Goal: Answer question/provide support

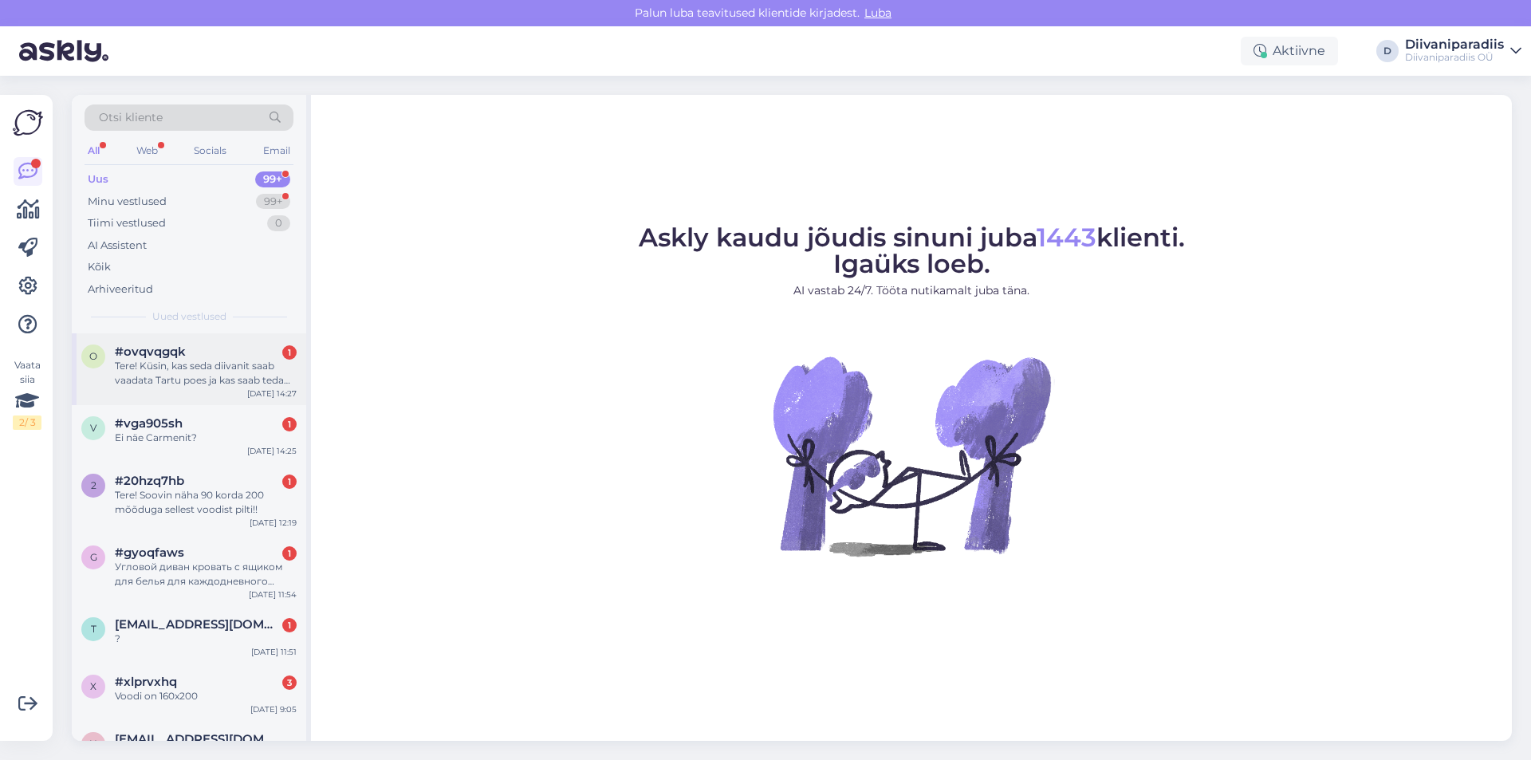
click at [214, 378] on div "Tere! Küsin, kas seda diivanit saab vaadata Tartu poes ja kas saab teda tellida…" at bounding box center [206, 373] width 182 height 29
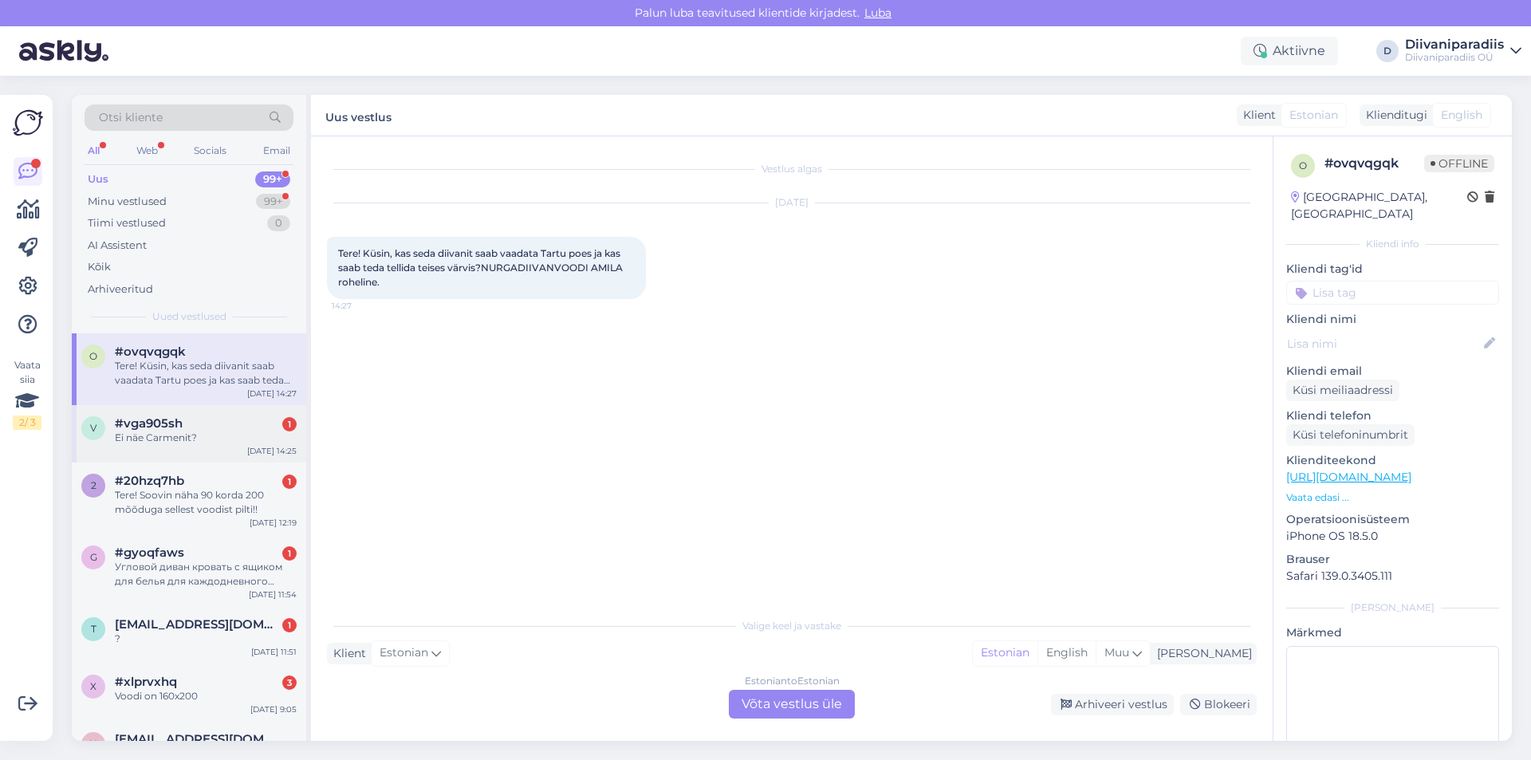
click at [181, 432] on div "Ei näe Carmenit?" at bounding box center [206, 437] width 182 height 14
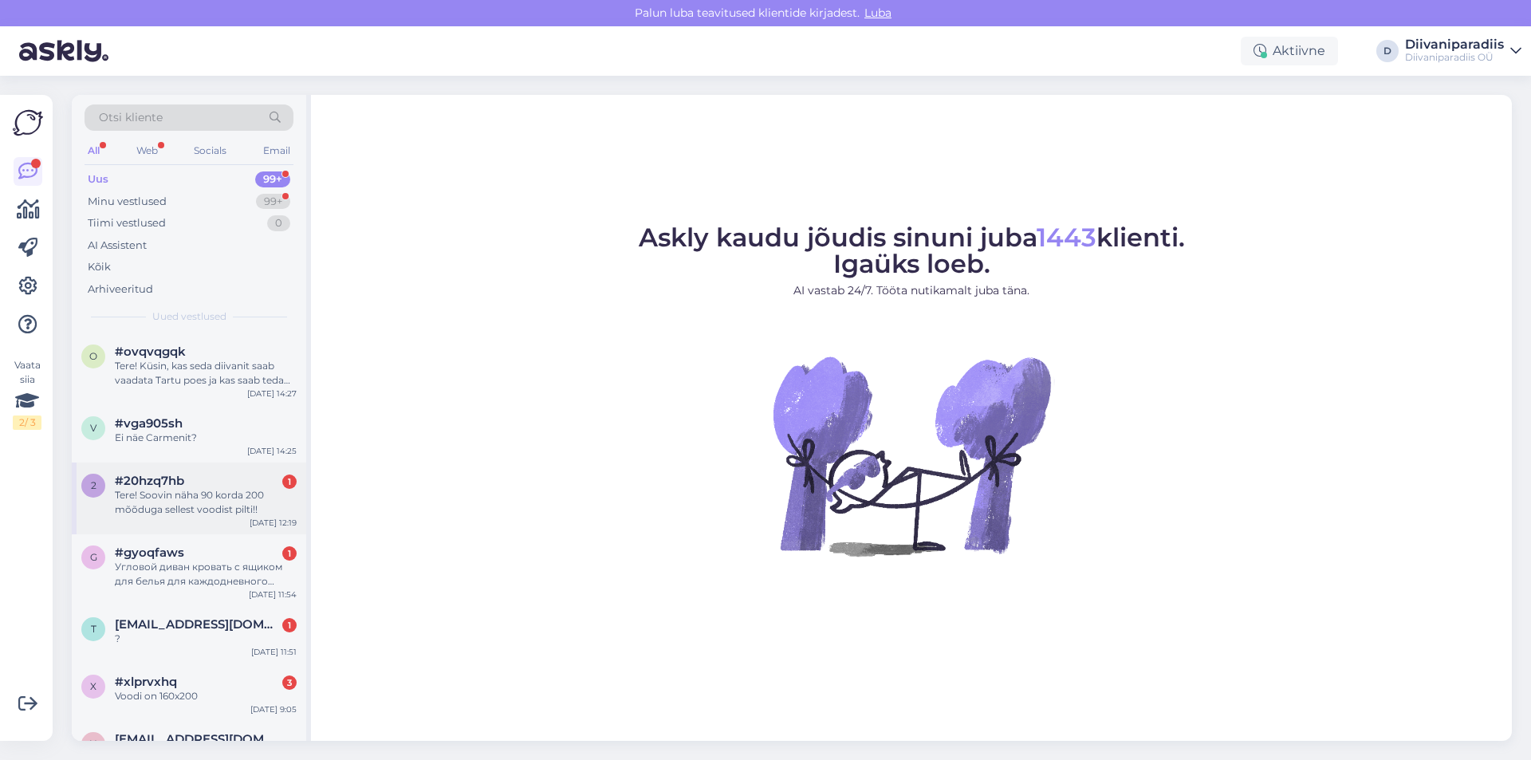
click at [198, 491] on div "Tere! Soovin näha 90 korda 200 mõõduga sellest voodist pilti!!" at bounding box center [206, 502] width 182 height 29
click at [234, 548] on div "#gyoqfaws 1" at bounding box center [206, 552] width 182 height 14
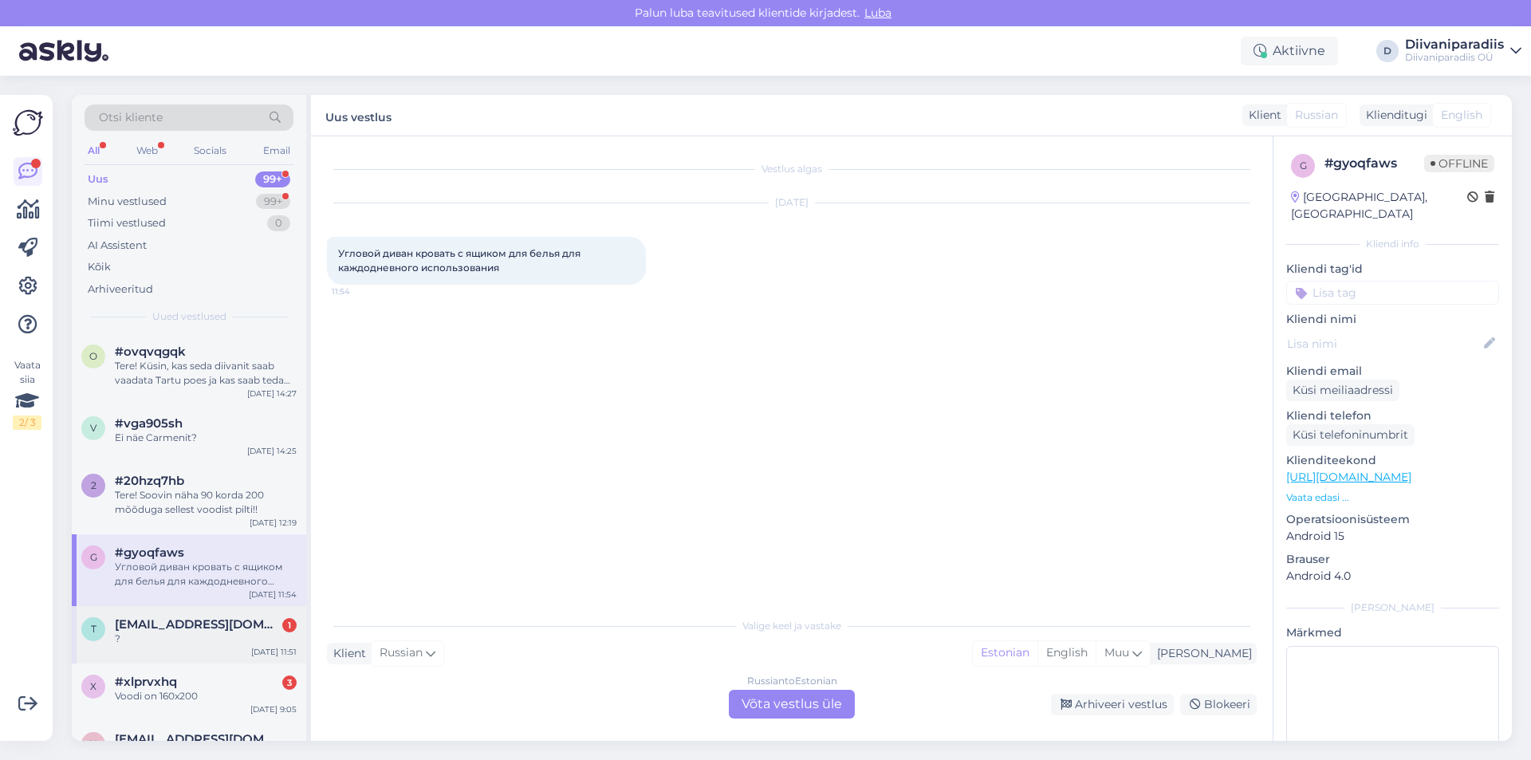
click at [166, 639] on div "?" at bounding box center [206, 638] width 182 height 14
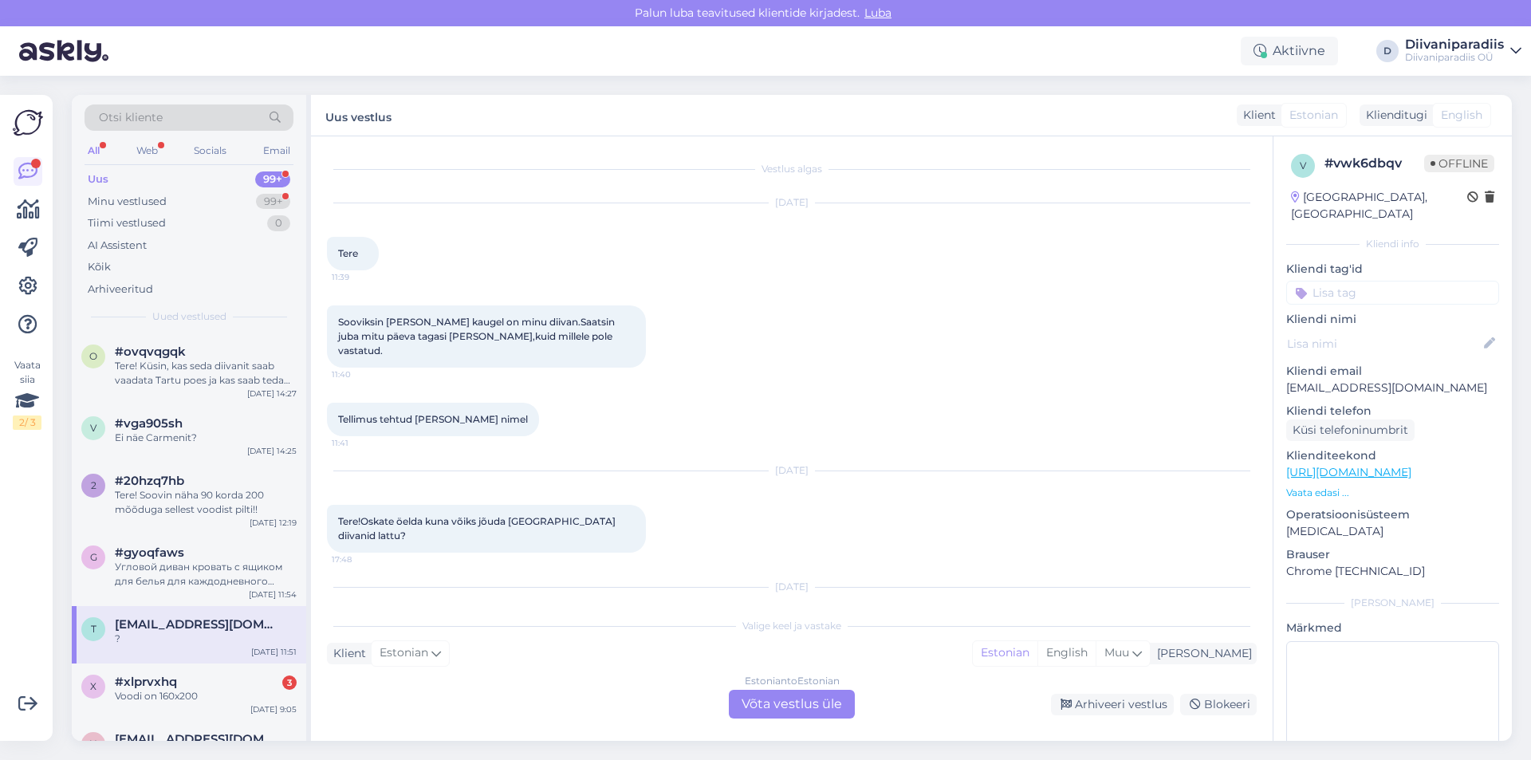
scroll to position [186, 0]
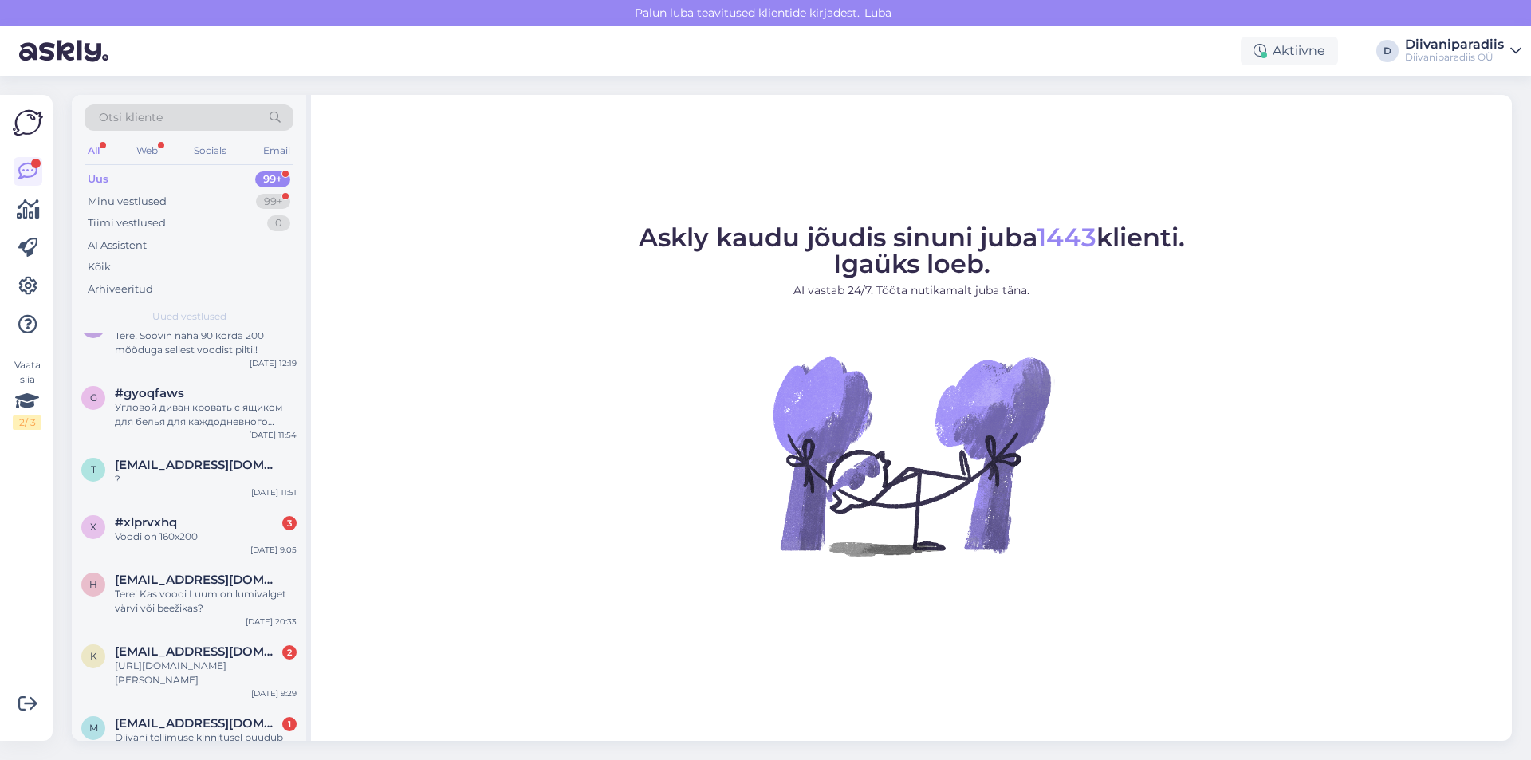
scroll to position [399, 0]
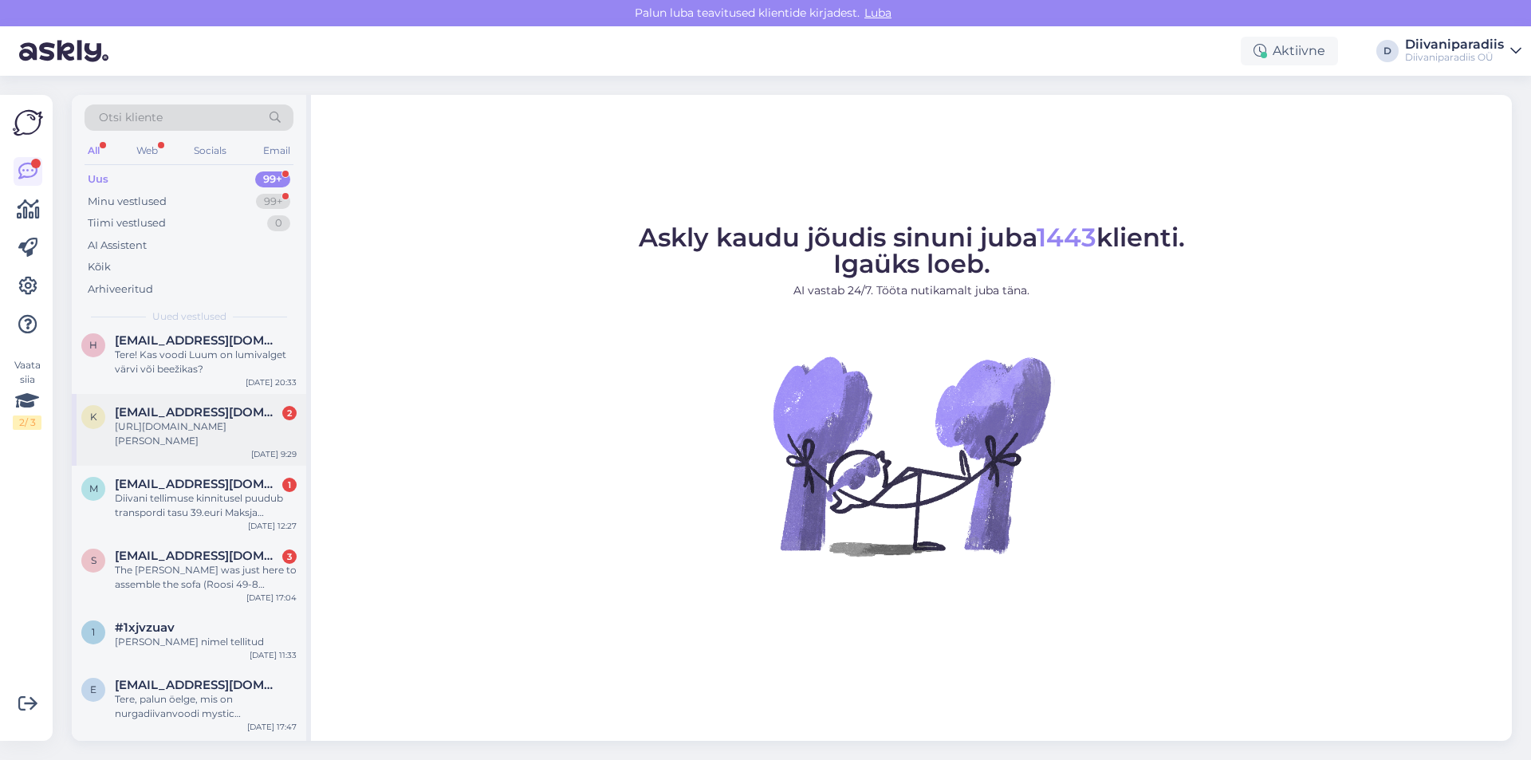
click at [193, 441] on div "[URL][DOMAIN_NAME][PERSON_NAME]" at bounding box center [206, 433] width 182 height 29
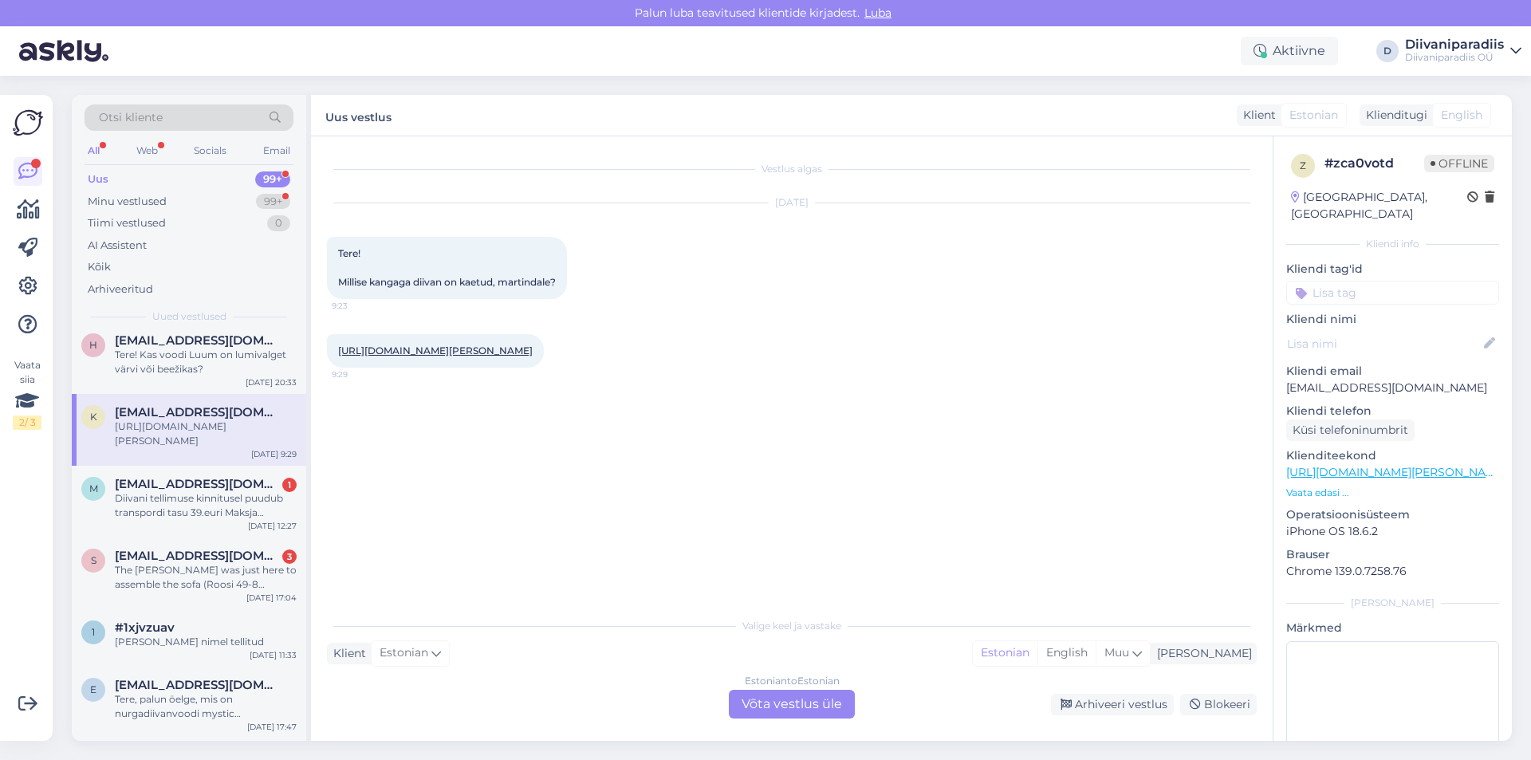
click at [474, 281] on span "Tere! Millise kangaga diivan on kaetud, martindale?" at bounding box center [447, 267] width 218 height 41
click at [498, 347] on link "[URL][DOMAIN_NAME][PERSON_NAME]" at bounding box center [435, 350] width 195 height 12
drag, startPoint x: 1418, startPoint y: 379, endPoint x: 1283, endPoint y: 375, distance: 134.8
click at [1283, 375] on div "z # zca0votd Offline Estonia, Tallinn Kliendi info Kliendi tag'id Kliendi nimi …" at bounding box center [1392, 472] width 238 height 672
copy p "[EMAIL_ADDRESS][DOMAIN_NAME]"
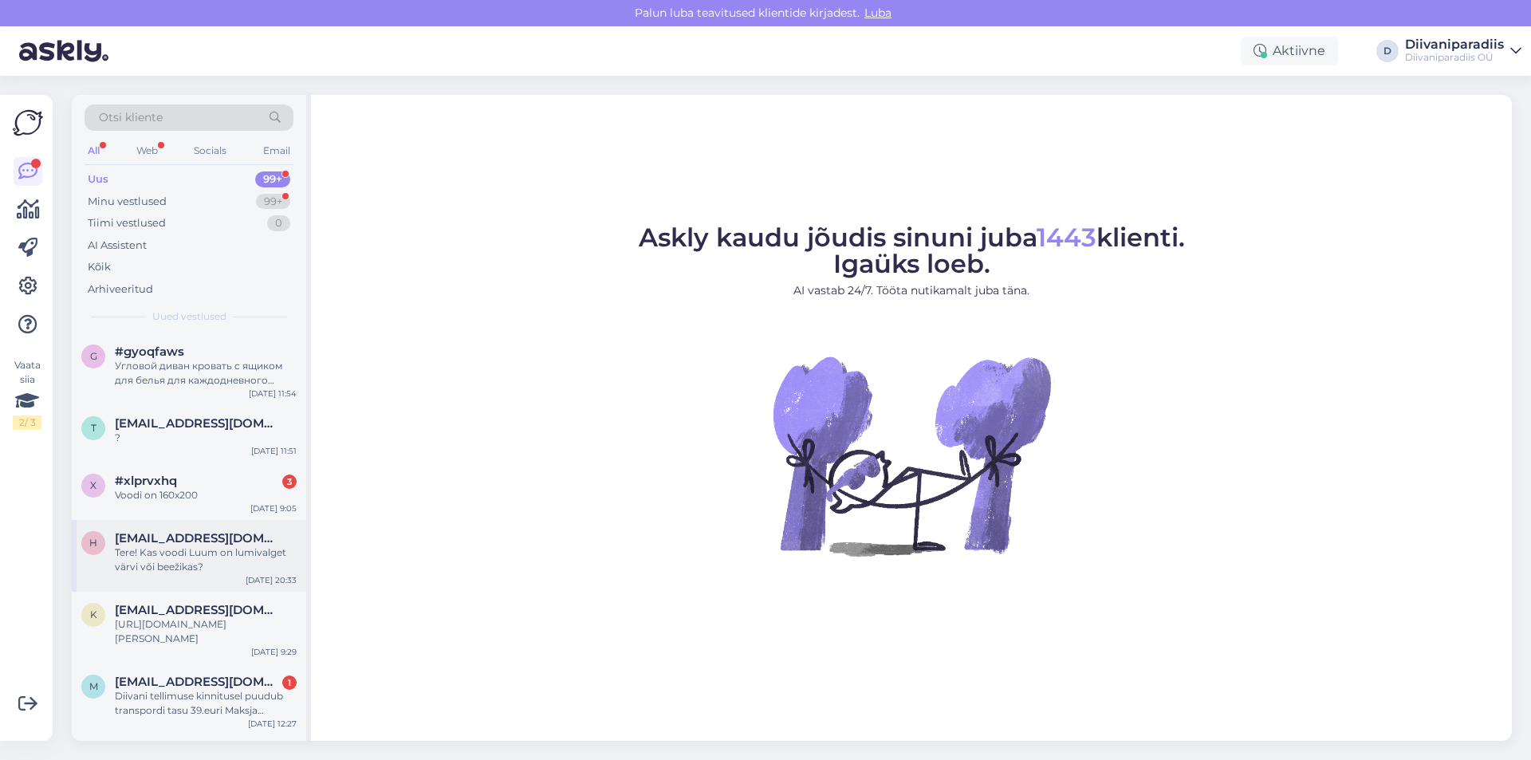
scroll to position [239, 0]
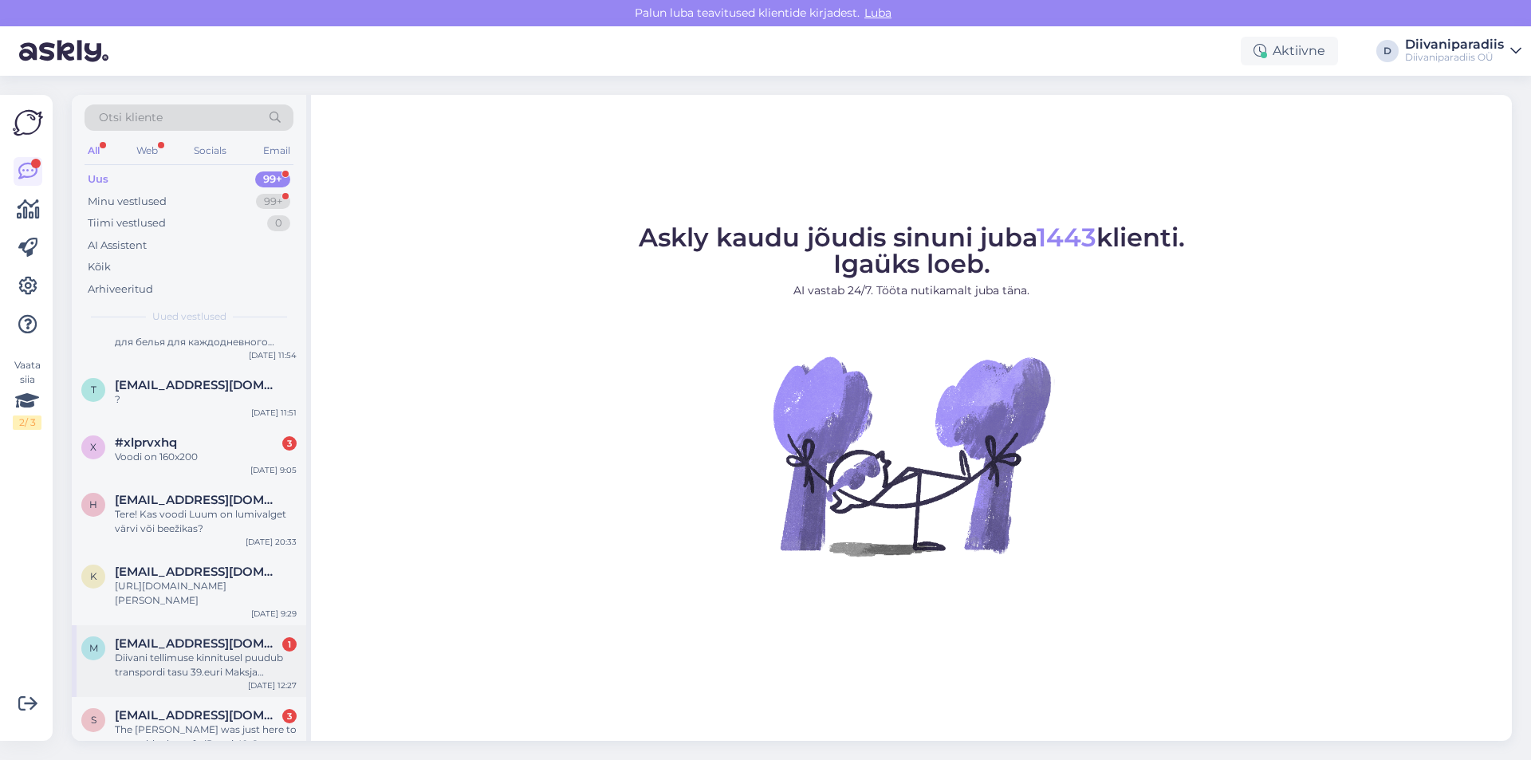
click at [143, 641] on span "[EMAIL_ADDRESS][DOMAIN_NAME]" at bounding box center [198, 643] width 166 height 14
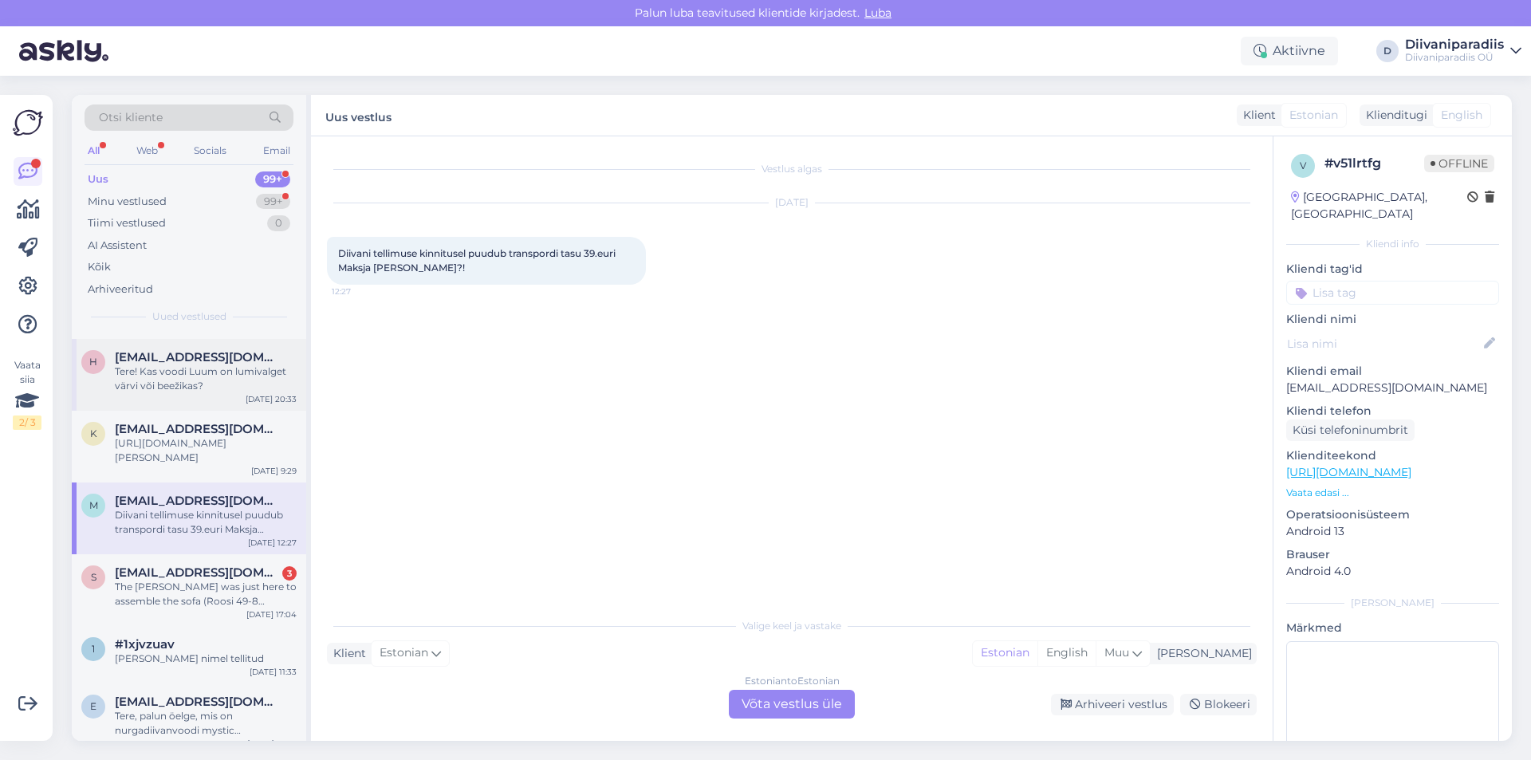
scroll to position [399, 0]
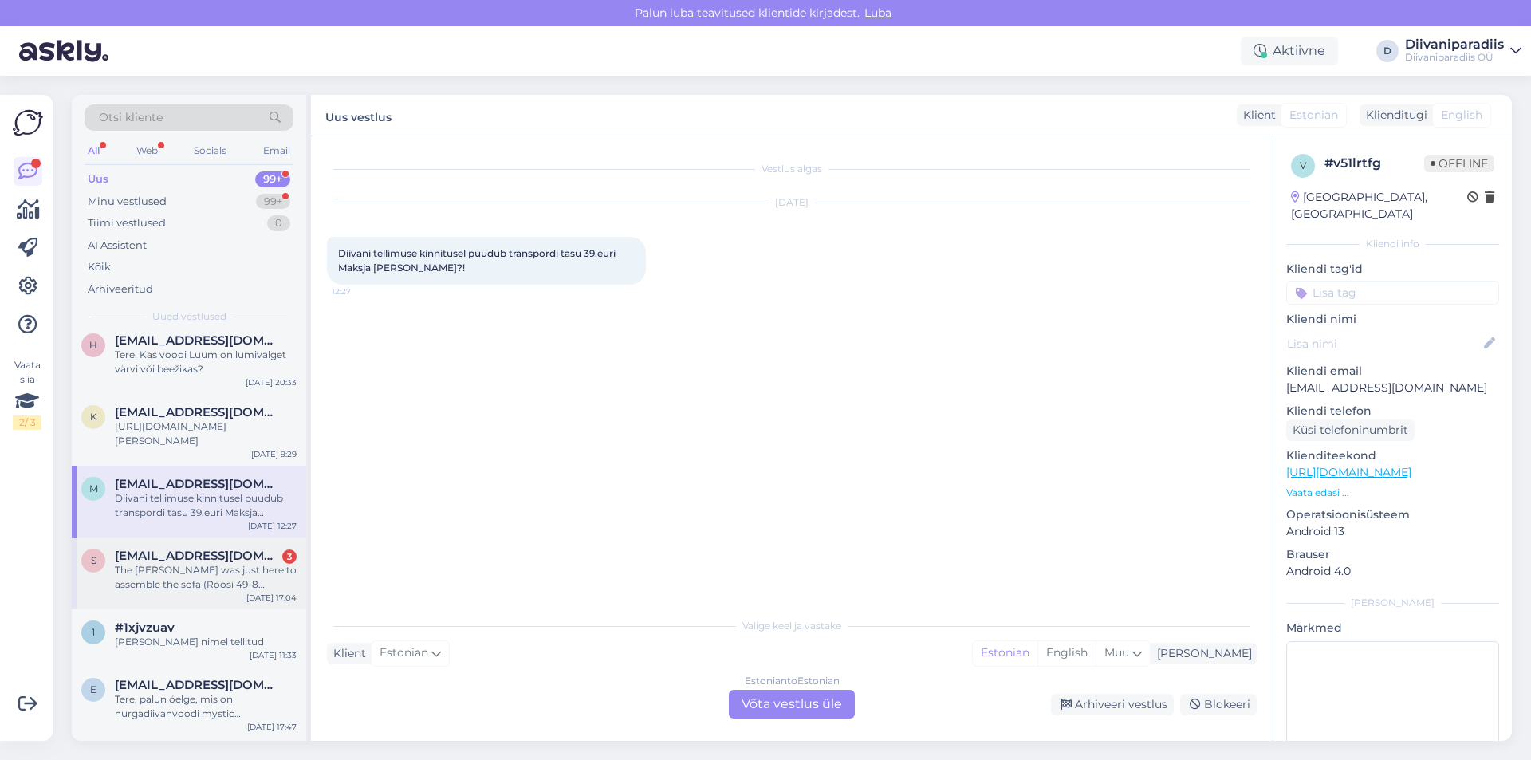
click at [175, 590] on div "The [PERSON_NAME] was just here to assemble the sofa (Roosi 49-8 [GEOGRAPHIC_DA…" at bounding box center [206, 577] width 182 height 29
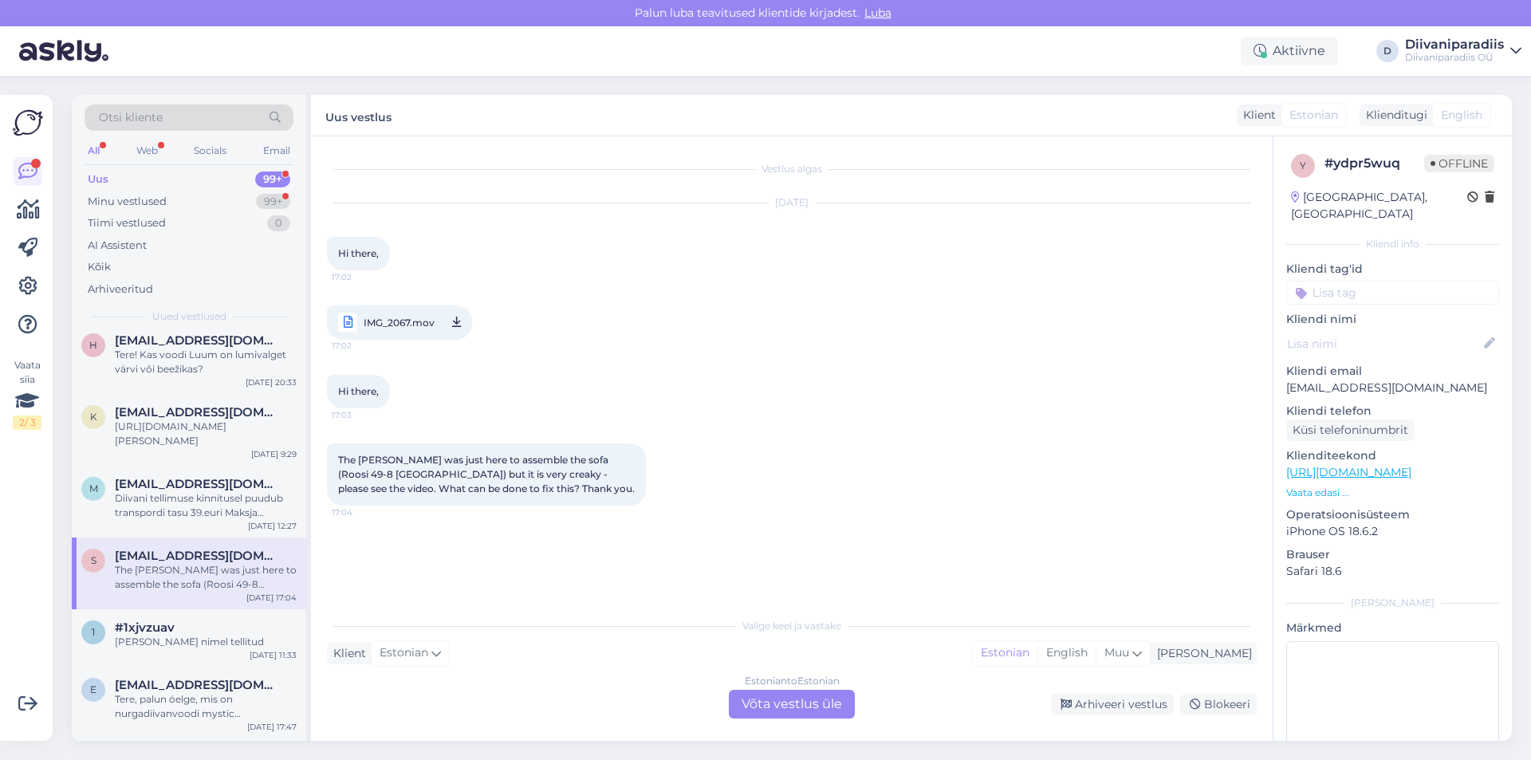
click at [406, 318] on span "IMG_2067.mov" at bounding box center [399, 322] width 71 height 20
click at [1346, 379] on p "[EMAIL_ADDRESS][DOMAIN_NAME]" at bounding box center [1392, 387] width 213 height 17
copy p "[EMAIL_ADDRESS][DOMAIN_NAME]"
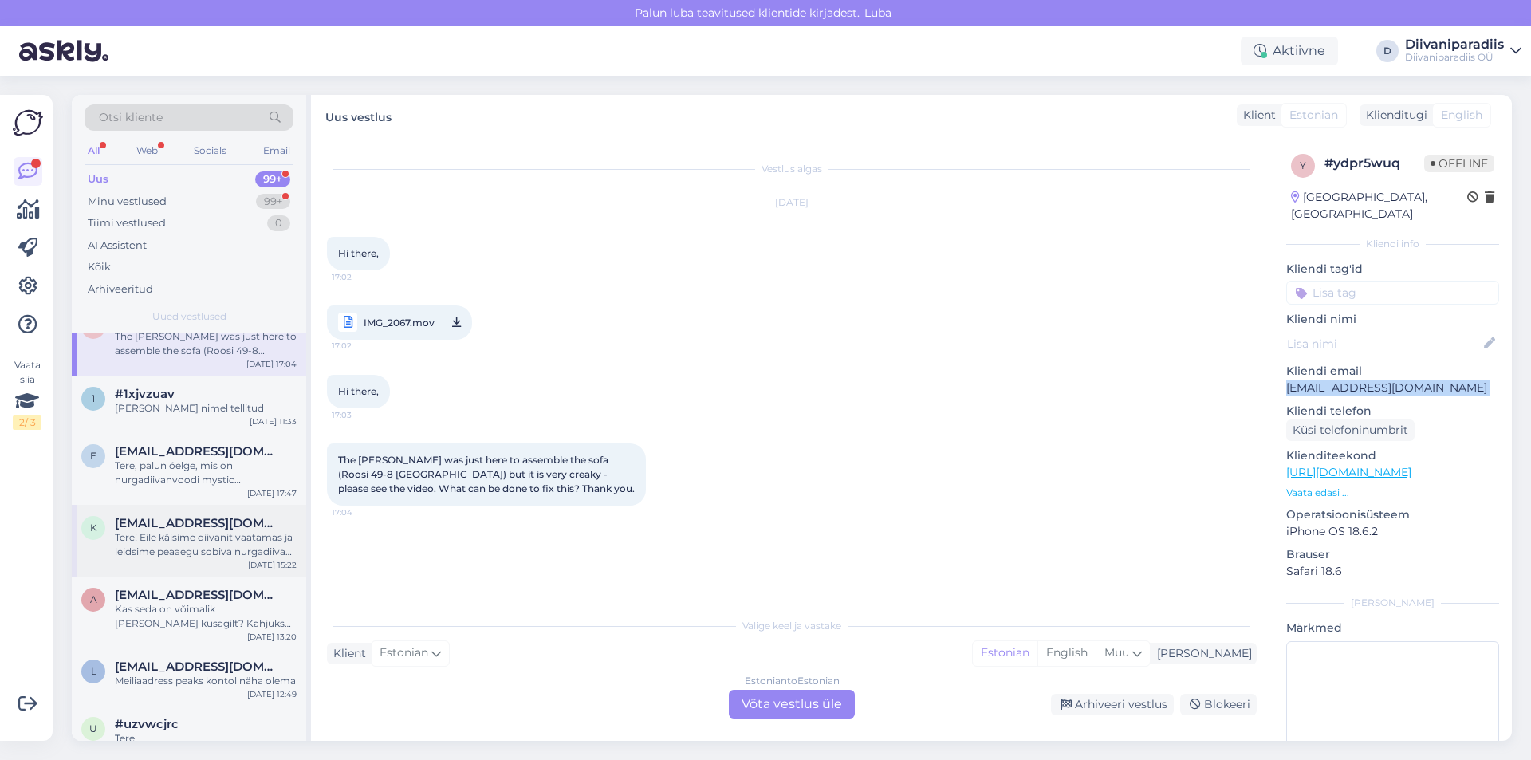
scroll to position [638, 0]
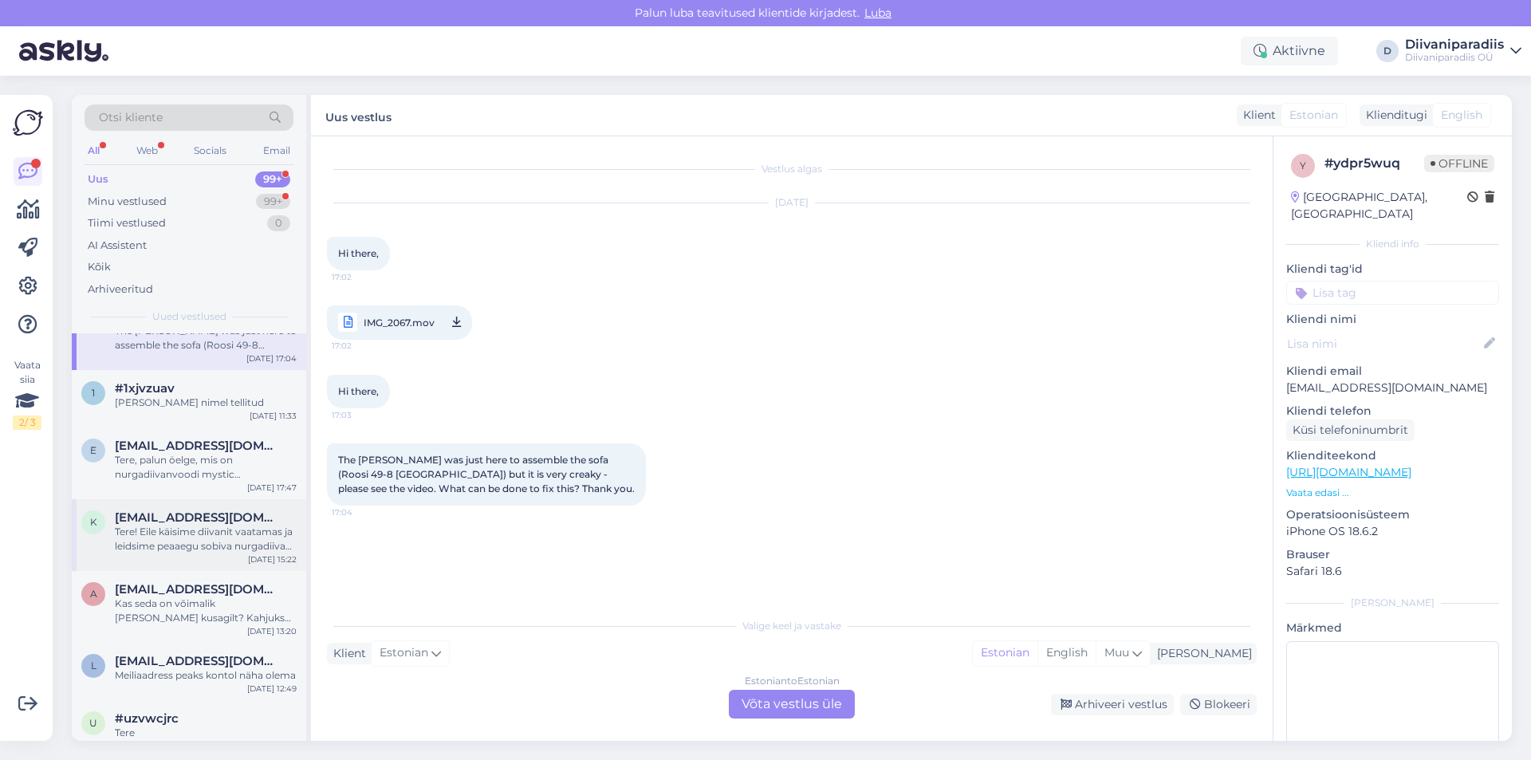
click at [172, 537] on div "Tere! Eile käisime diivanit vaatamas ja leidsime peaaegu sobiva nurgadiivani PR…" at bounding box center [206, 539] width 182 height 29
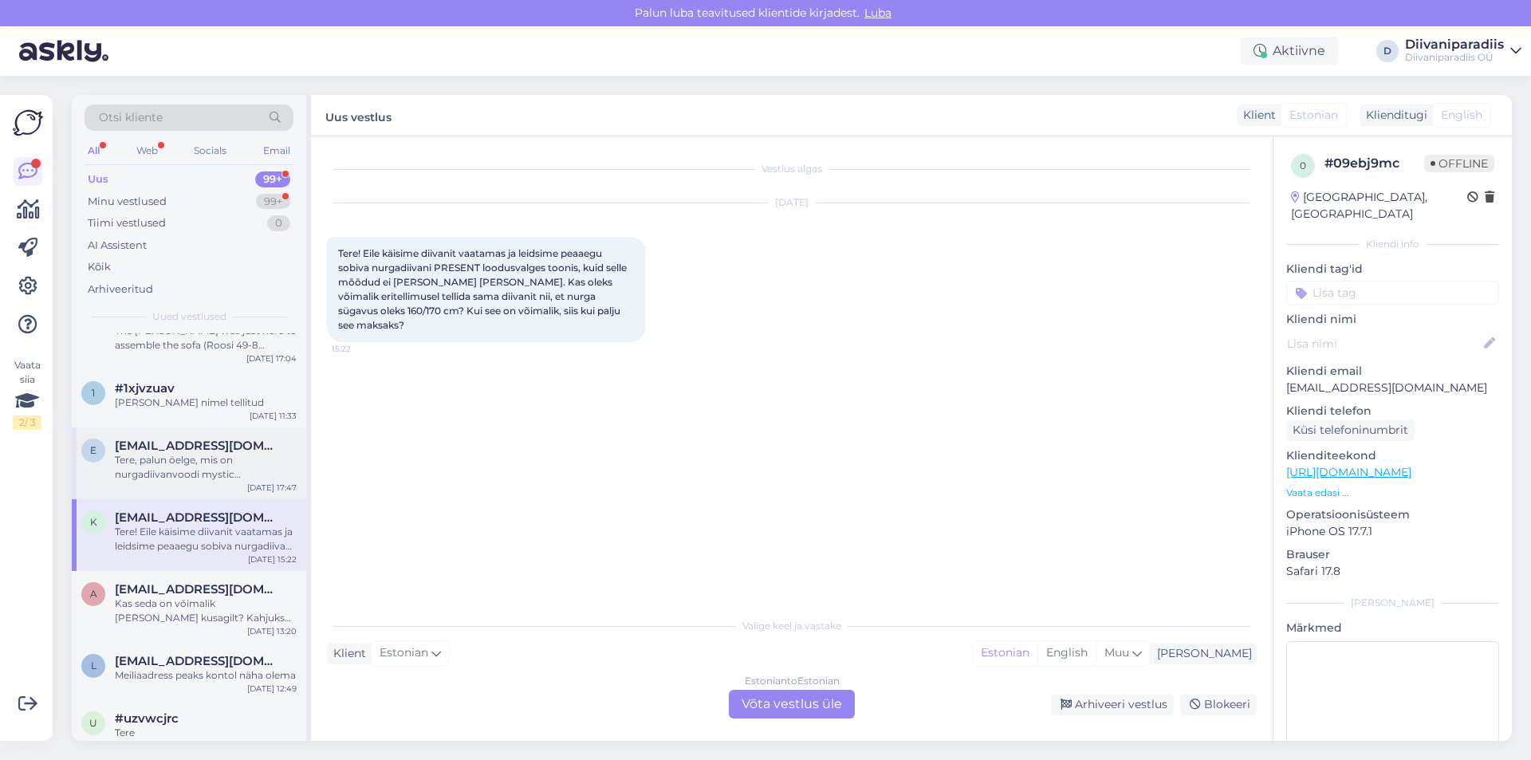
click at [176, 478] on div "Tere, palun öelge, mis on nurgadiivanvoodi mystic (396DVOMISTICNNEVE83) kanga v…" at bounding box center [206, 467] width 182 height 29
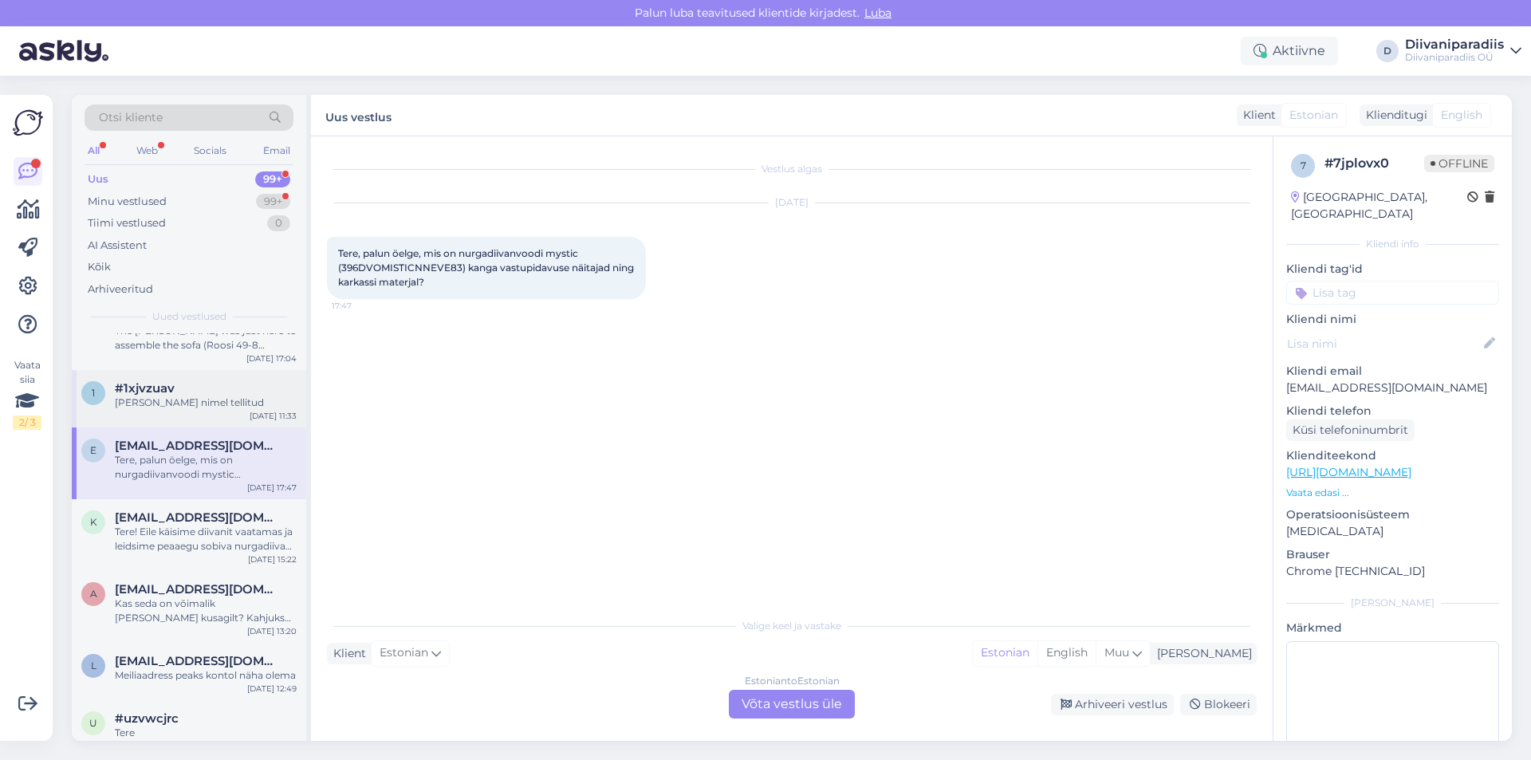
click at [185, 403] on div "[PERSON_NAME] nimel tellitud" at bounding box center [206, 402] width 182 height 14
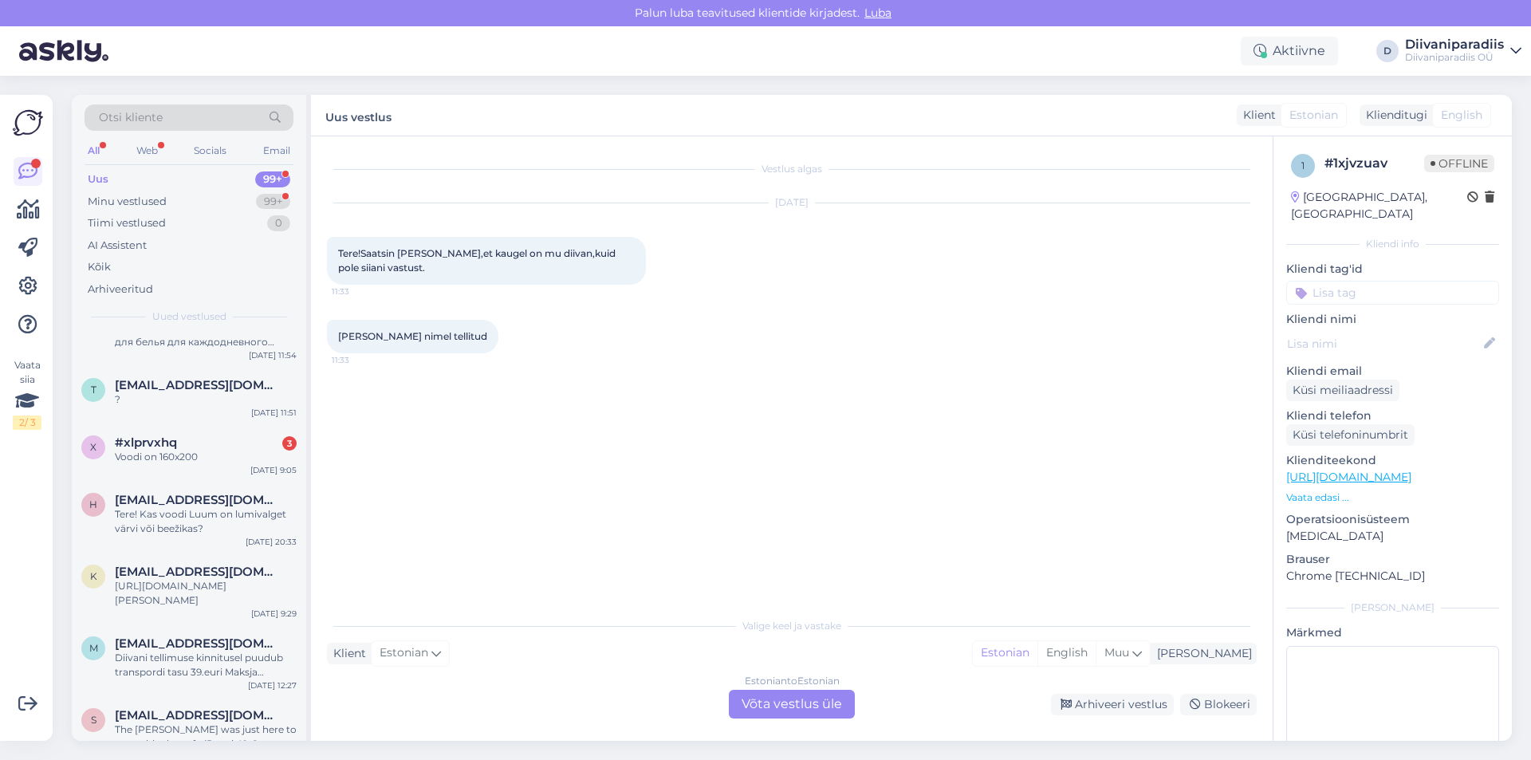
scroll to position [0, 0]
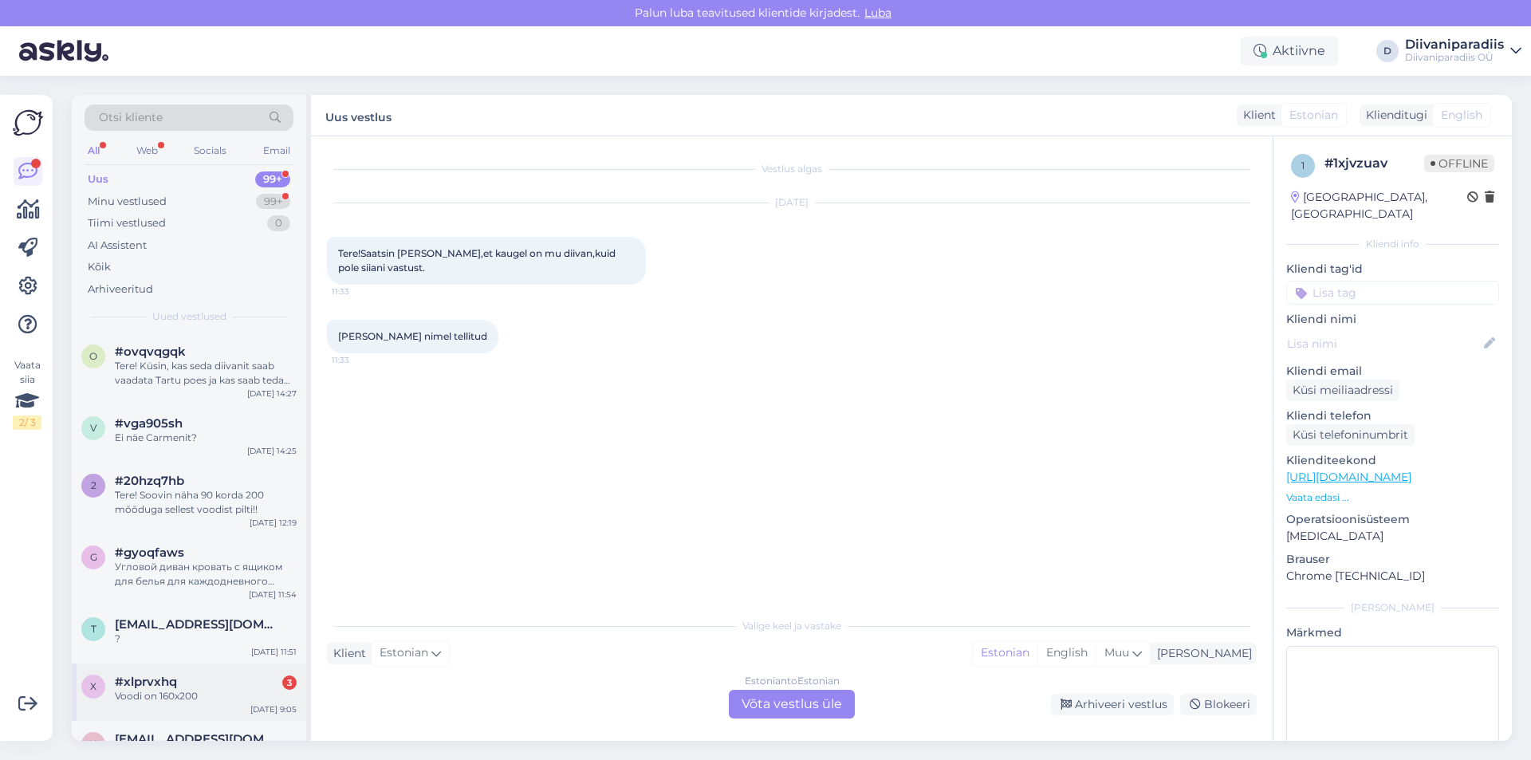
click at [191, 678] on div "#xlprvxhq 3" at bounding box center [206, 681] width 182 height 14
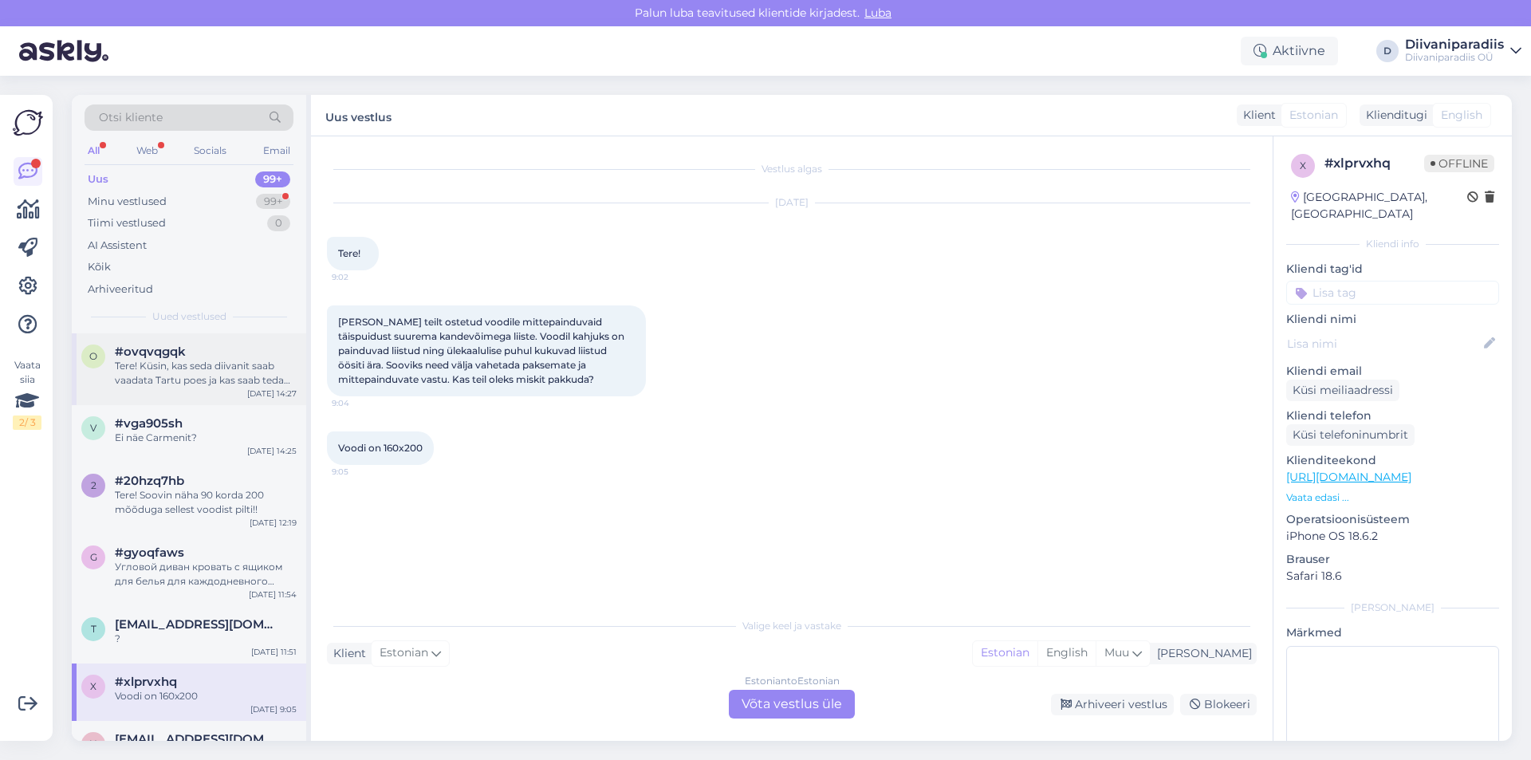
click at [163, 371] on div "Tere! Küsin, kas seda diivanit saab vaadata Tartu poes ja kas saab teda tellida…" at bounding box center [206, 373] width 182 height 29
